Goal: Navigation & Orientation: Understand site structure

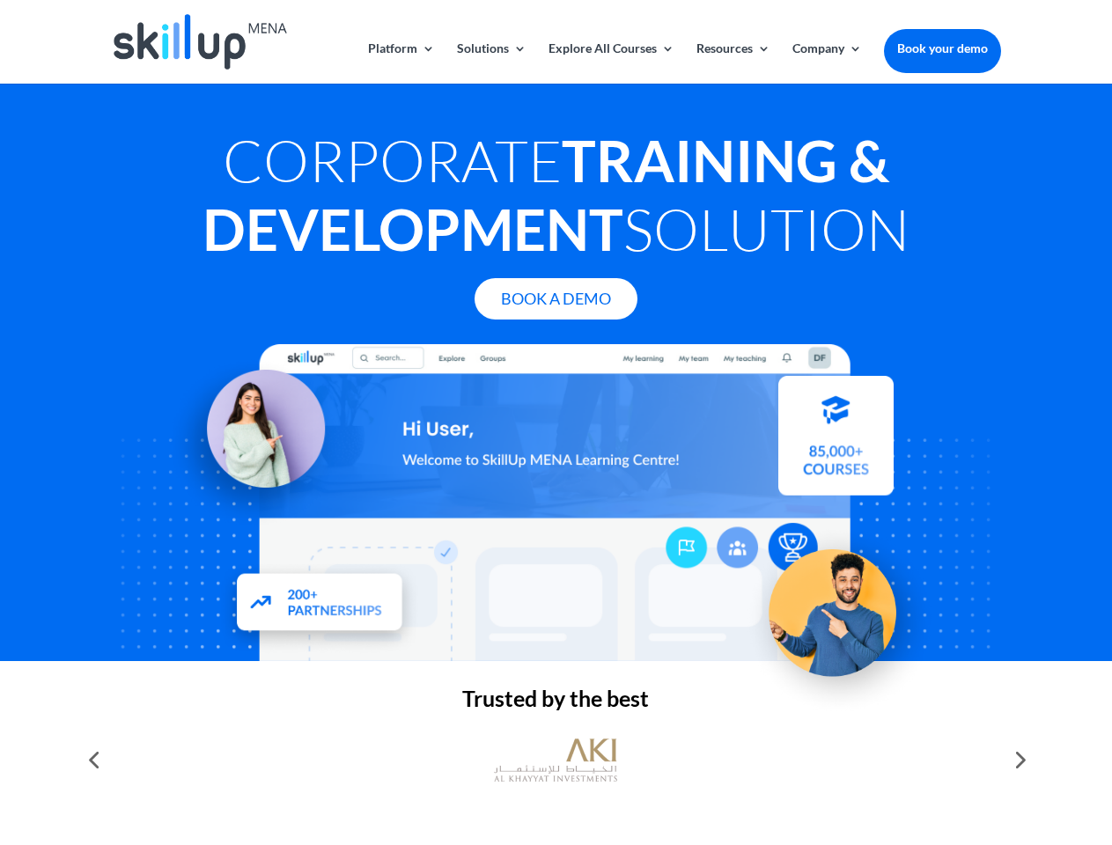
click at [556, 423] on div at bounding box center [555, 502] width 889 height 317
click at [490, 63] on link "Solutions" at bounding box center [492, 62] width 70 height 41
click at [610, 63] on link "Explore All Courses" at bounding box center [612, 62] width 126 height 41
click at [732, 63] on link "Resources" at bounding box center [733, 62] width 74 height 41
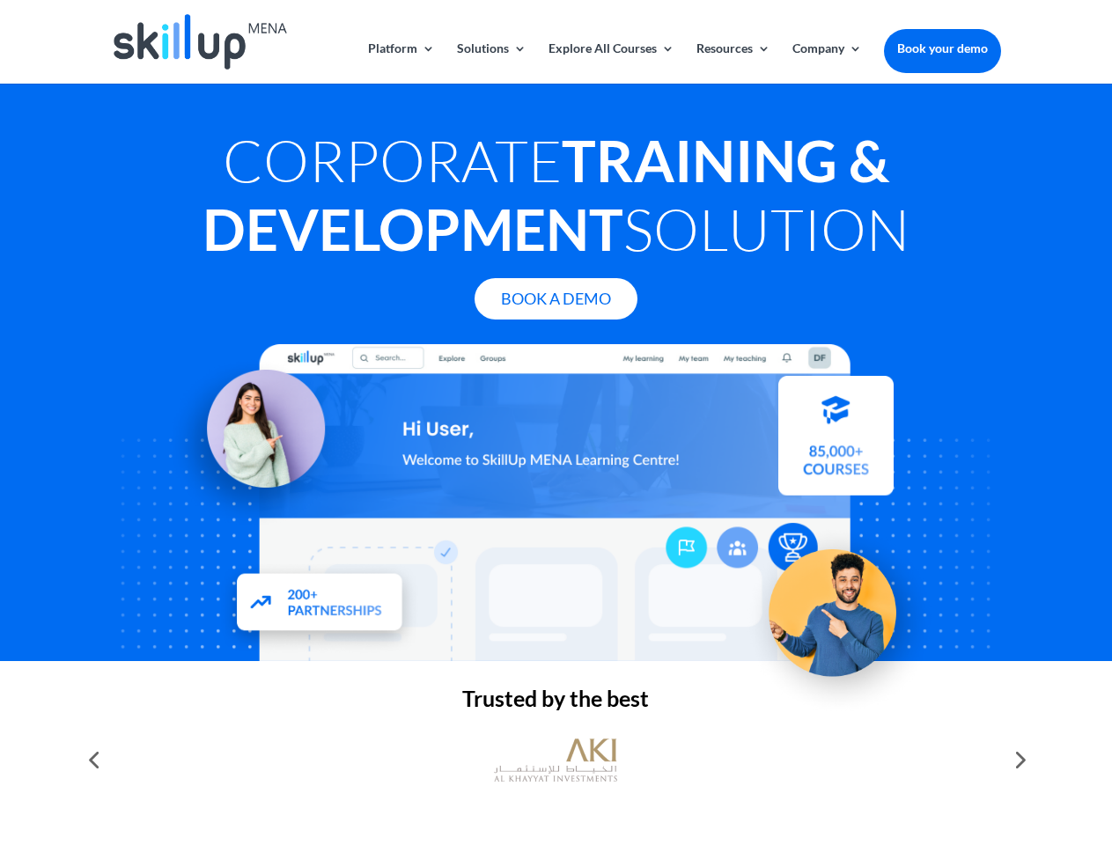
click at [827, 63] on link "Company" at bounding box center [827, 62] width 70 height 41
click at [556, 760] on img at bounding box center [555, 760] width 123 height 62
